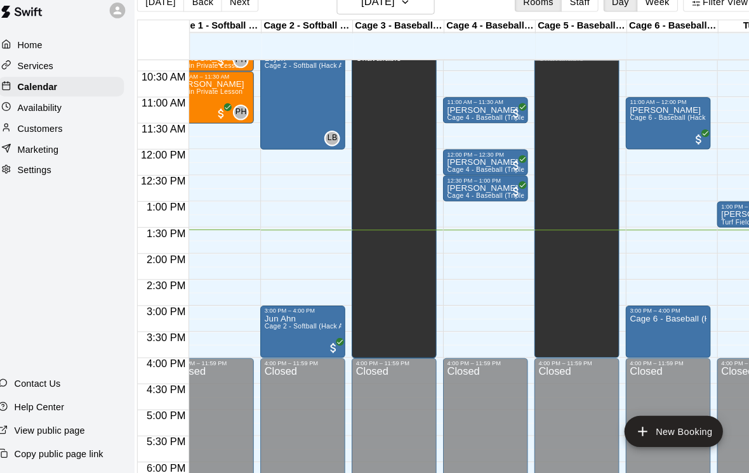
scroll to position [524, 19]
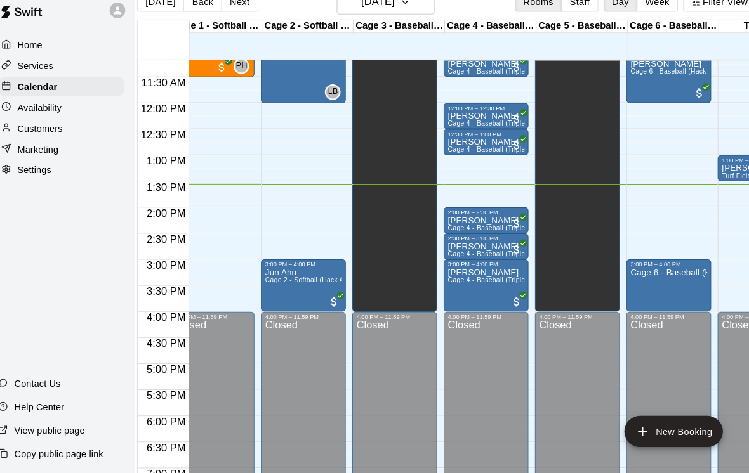
scroll to position [569, 27]
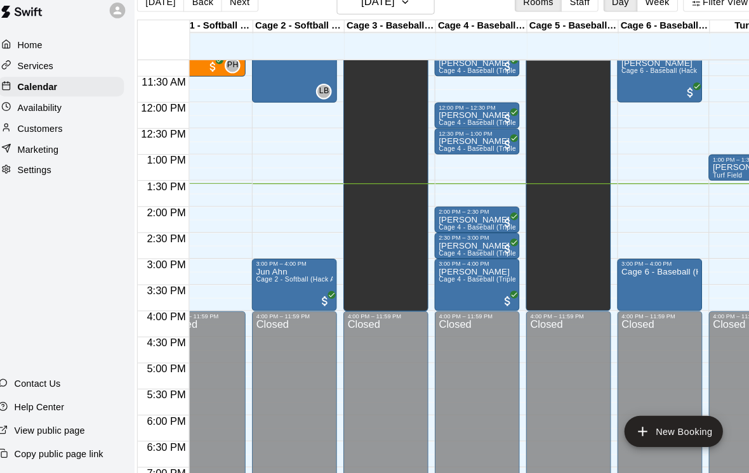
click at [448, 219] on div "2:00 PM – 2:30 PM" at bounding box center [476, 219] width 75 height 6
click at [445, 252] on img "edit" at bounding box center [452, 259] width 15 height 15
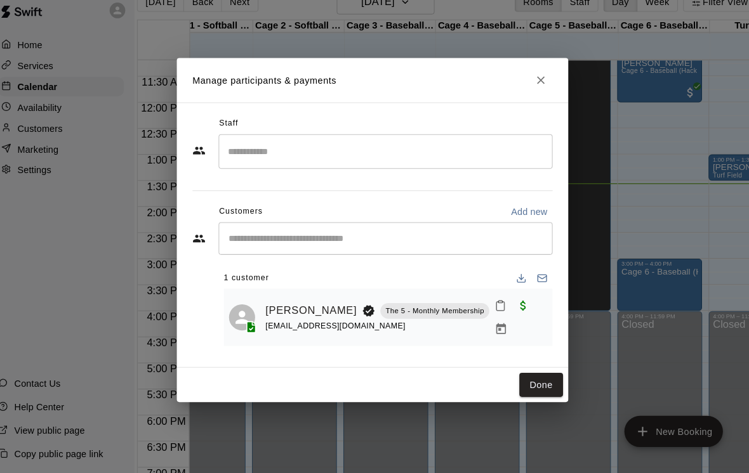
click at [527, 89] on button "Close" at bounding box center [538, 90] width 23 height 23
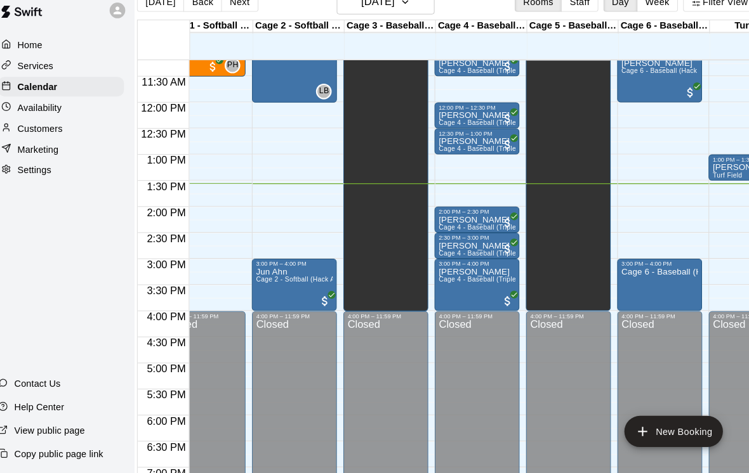
click at [460, 252] on p "[PERSON_NAME]" at bounding box center [476, 252] width 75 height 0
click at [445, 289] on img "edit" at bounding box center [452, 296] width 15 height 15
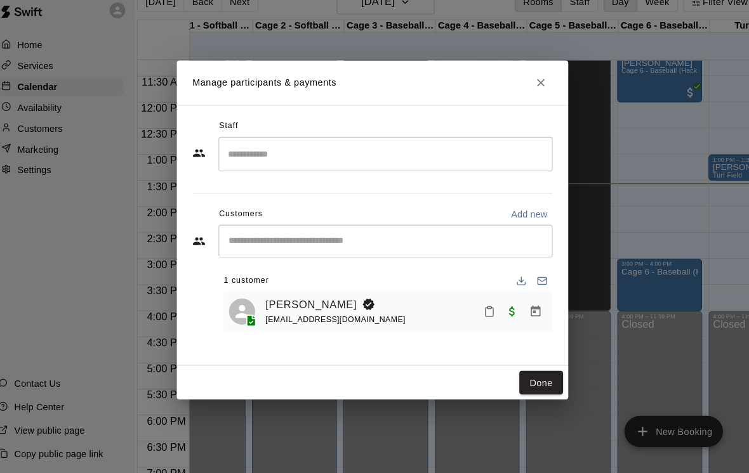
click at [305, 301] on link "[PERSON_NAME]" at bounding box center [314, 309] width 89 height 17
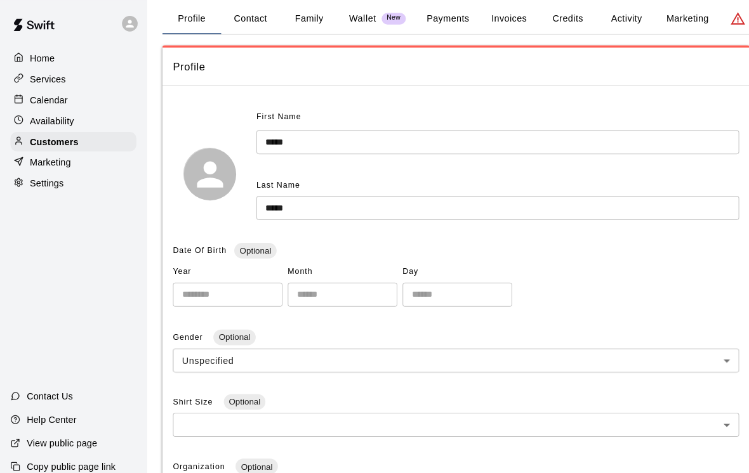
scroll to position [61, 0]
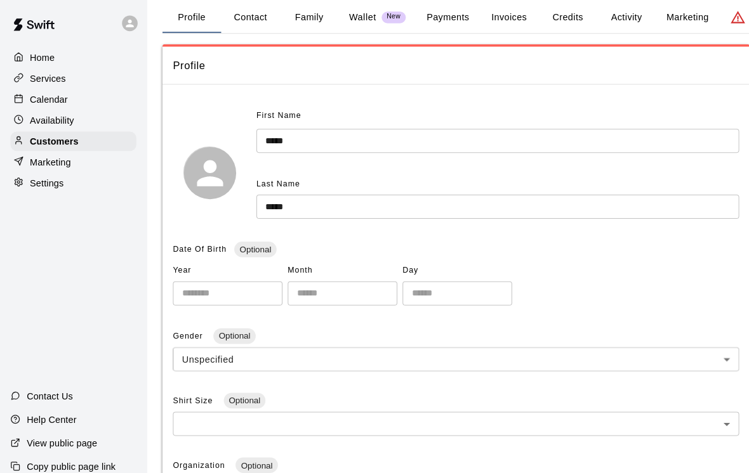
click at [428, 20] on button "Payments" at bounding box center [436, 17] width 62 height 30
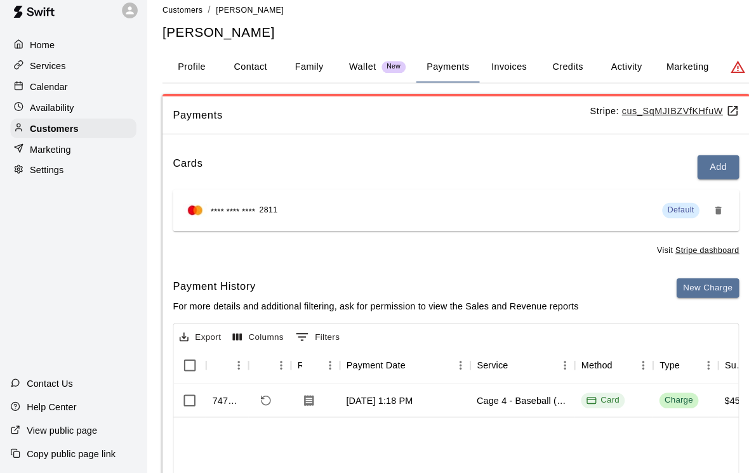
click at [36, 71] on div "Services" at bounding box center [71, 76] width 122 height 19
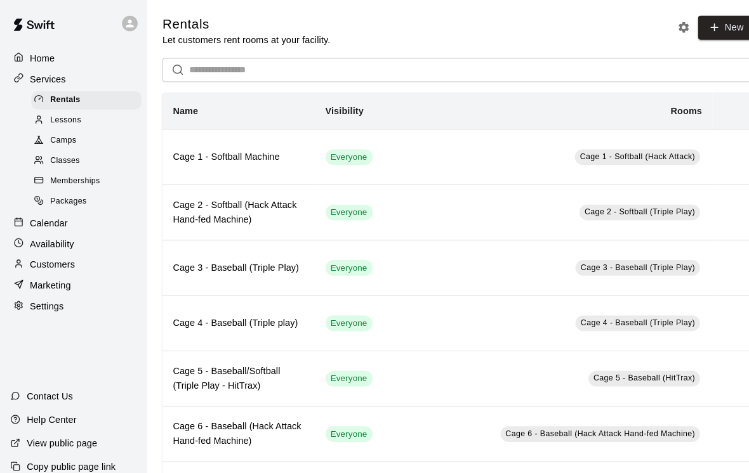
click at [60, 211] on p "Calendar" at bounding box center [47, 217] width 37 height 13
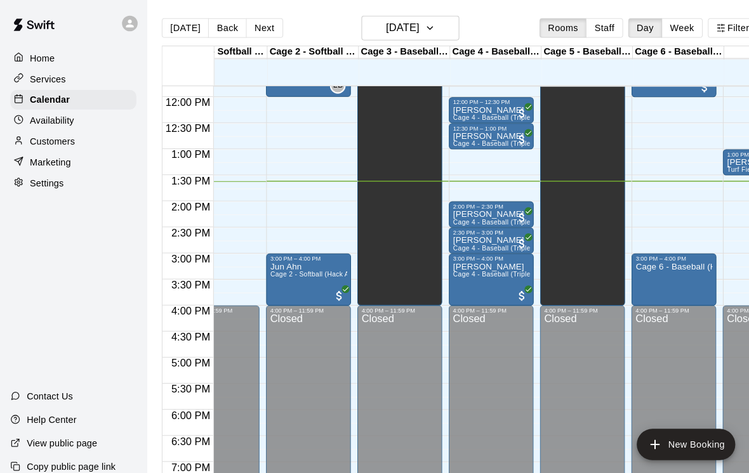
scroll to position [600, 37]
